Goal: Transaction & Acquisition: Purchase product/service

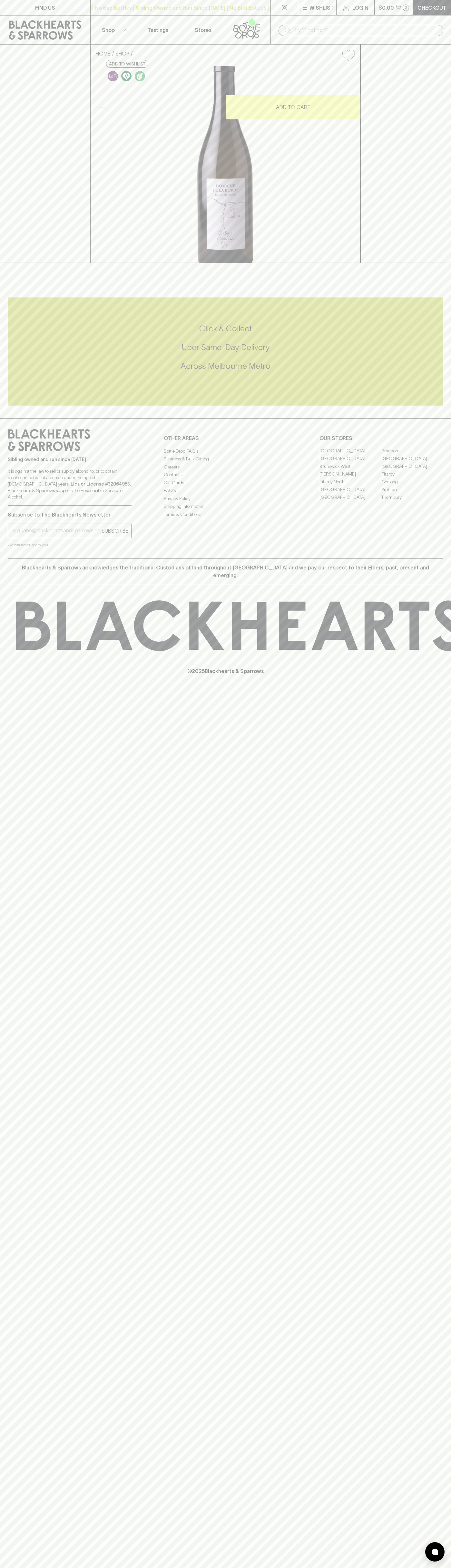
click at [263, 12] on div "| No Bad Bottles | Sibling Owned and Run Since 2006 | No Bad Bottles | Sibling …" at bounding box center [181, 8] width 181 height 16
click at [236, 1568] on html "FIND US | No Bad Bottles | Sibling Owned and Run Since 2006 | No Bad Bottles | …" at bounding box center [225, 784] width 451 height 1568
click at [31, 1162] on div "FIND US | No Bad Bottles | Sibling Owned and Run Since 2006 | No Bad Bottles | …" at bounding box center [225, 784] width 451 height 1568
